Goal: Obtain resource: Download file/media

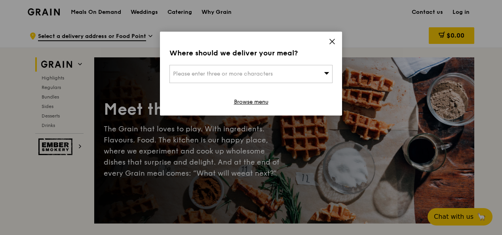
click at [332, 42] on icon at bounding box center [332, 41] width 5 height 5
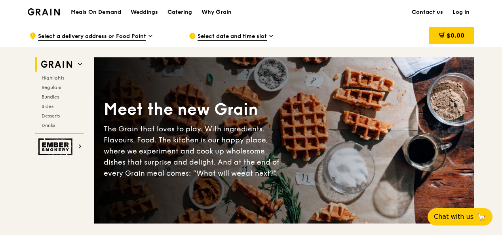
click at [185, 13] on div "Catering" at bounding box center [180, 12] width 25 height 24
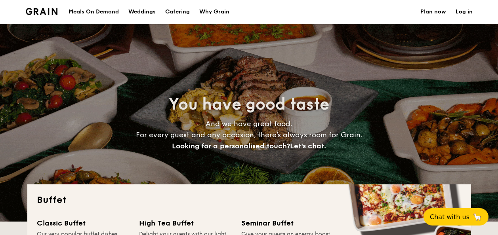
select select
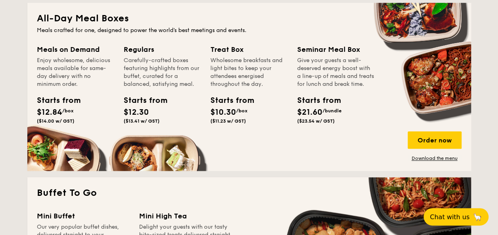
scroll to position [317, 0]
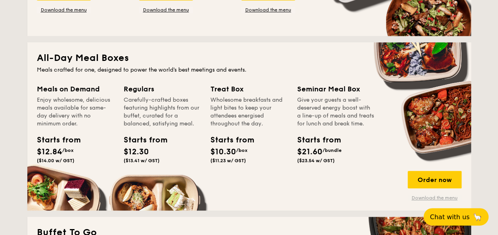
click at [430, 197] on link "Download the menu" at bounding box center [435, 198] width 54 height 6
